Goal: Find specific page/section: Find specific page/section

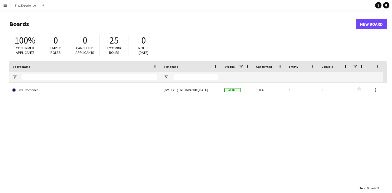
click at [3, 7] on button "Menu" at bounding box center [5, 5] width 11 height 11
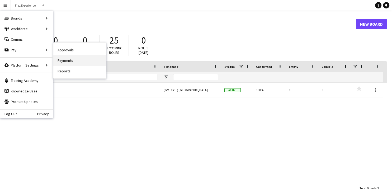
click at [77, 58] on link "Payments" at bounding box center [79, 60] width 53 height 11
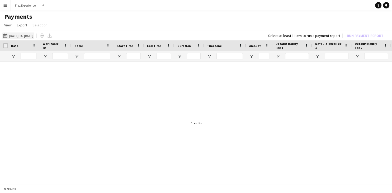
click at [34, 36] on button "12-05-2025 to 30-05-2025 12-05-2025 to 30-05-2025" at bounding box center [18, 36] width 32 height 6
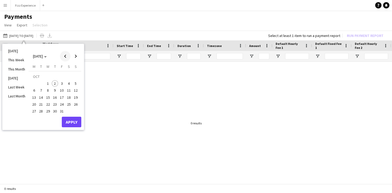
click at [67, 57] on span "Previous month" at bounding box center [65, 56] width 11 height 11
click at [36, 103] on span "22" at bounding box center [34, 104] width 6 height 6
click at [41, 111] on span "30" at bounding box center [41, 111] width 6 height 6
click at [72, 121] on button "Apply" at bounding box center [72, 122] width 20 height 11
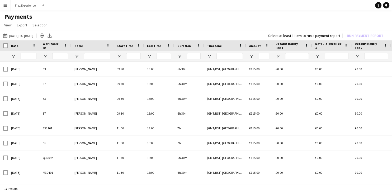
click at [7, 6] on app-icon "Menu" at bounding box center [5, 5] width 4 height 4
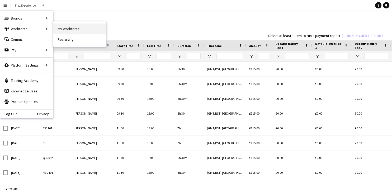
click at [63, 30] on link "My Workforce" at bounding box center [79, 29] width 53 height 11
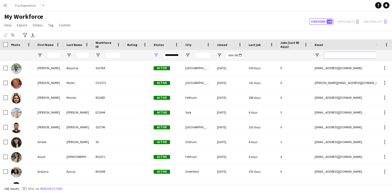
click at [352, 57] on input "Email Filter Input" at bounding box center [369, 55] width 90 height 6
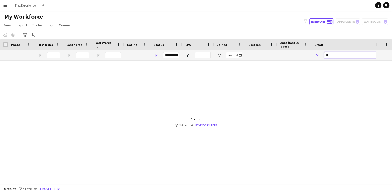
type input "*"
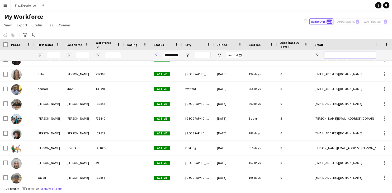
scroll to position [390, 0]
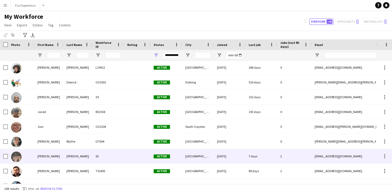
click at [46, 155] on div "Jody" at bounding box center [48, 156] width 29 height 15
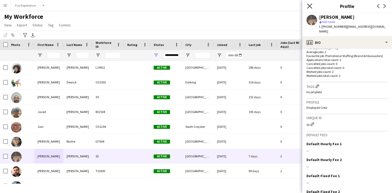
click at [309, 6] on icon at bounding box center [309, 5] width 5 height 5
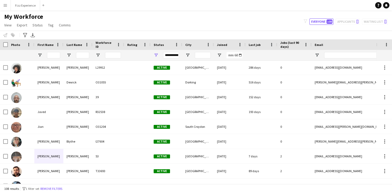
click at [5, 6] on app-icon "Menu" at bounding box center [5, 5] width 4 height 4
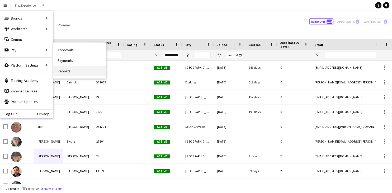
click at [70, 73] on link "Reports" at bounding box center [79, 71] width 53 height 11
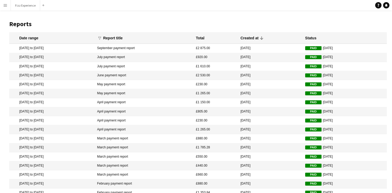
click at [6, 6] on app-icon "Menu" at bounding box center [5, 5] width 4 height 4
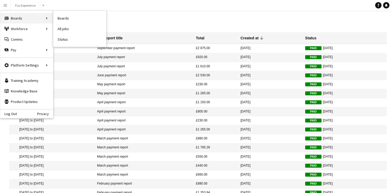
click at [20, 17] on div "Boards Boards" at bounding box center [26, 18] width 53 height 11
click at [72, 30] on link "All jobs" at bounding box center [79, 29] width 53 height 11
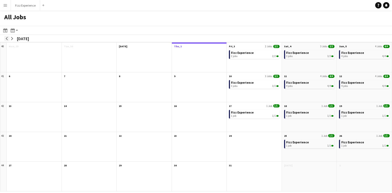
click at [7, 39] on app-icon "arrow-left" at bounding box center [6, 38] width 3 height 3
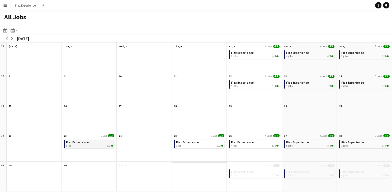
click at [92, 143] on link "Fizz Experience 1 job 2/2" at bounding box center [90, 144] width 48 height 8
click at [102, 146] on div "1 job 2/2" at bounding box center [90, 145] width 48 height 3
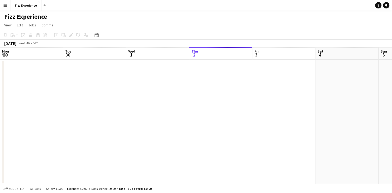
scroll to position [0, 126]
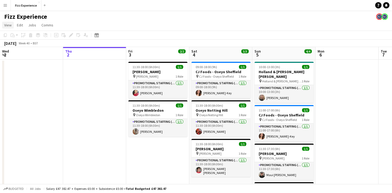
click at [8, 25] on span "View" at bounding box center [7, 25] width 7 height 5
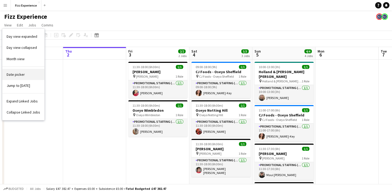
click at [21, 72] on link "Date picker" at bounding box center [23, 74] width 42 height 11
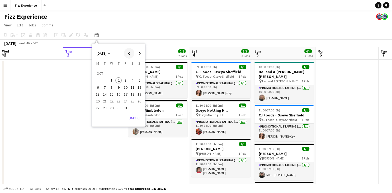
click at [128, 53] on span "Previous month" at bounding box center [129, 53] width 11 height 11
click at [104, 100] on span "23" at bounding box center [105, 101] width 6 height 6
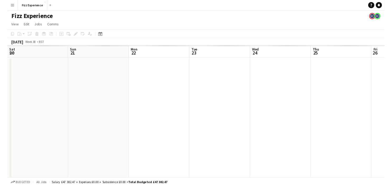
scroll to position [0, 182]
